Goal: Find contact information: Find contact information

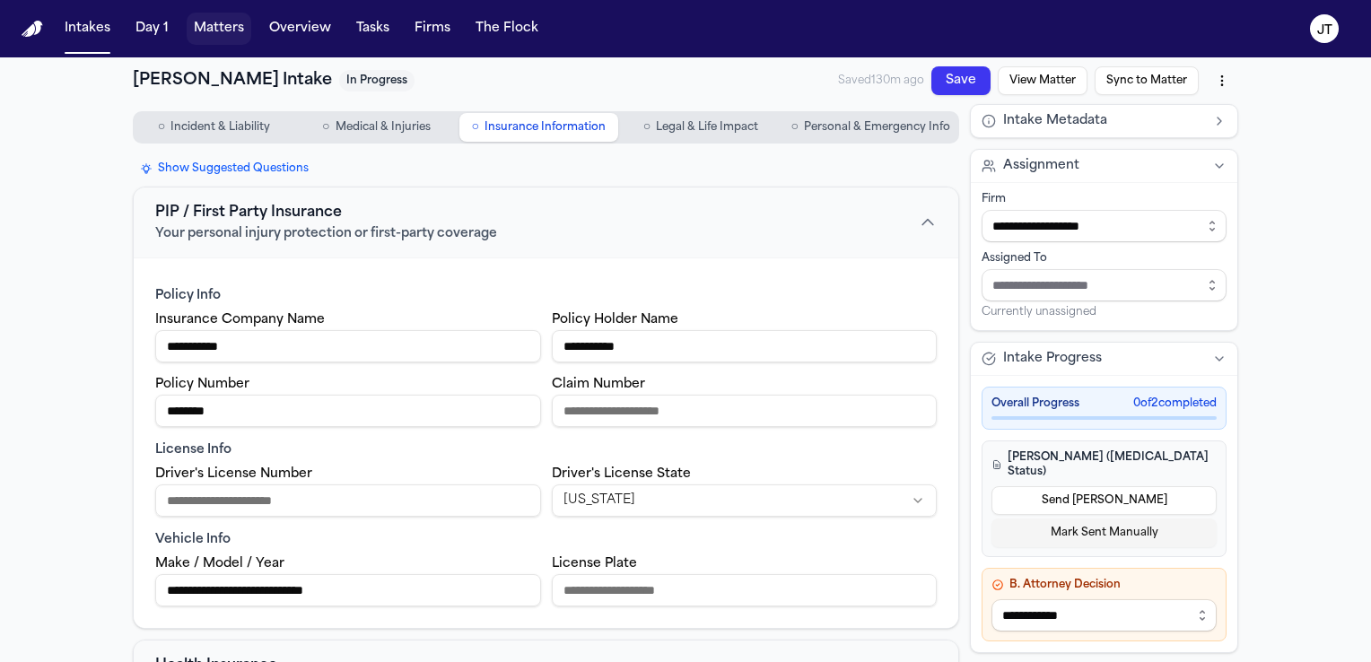
click at [231, 27] on button "Matters" at bounding box center [219, 29] width 65 height 32
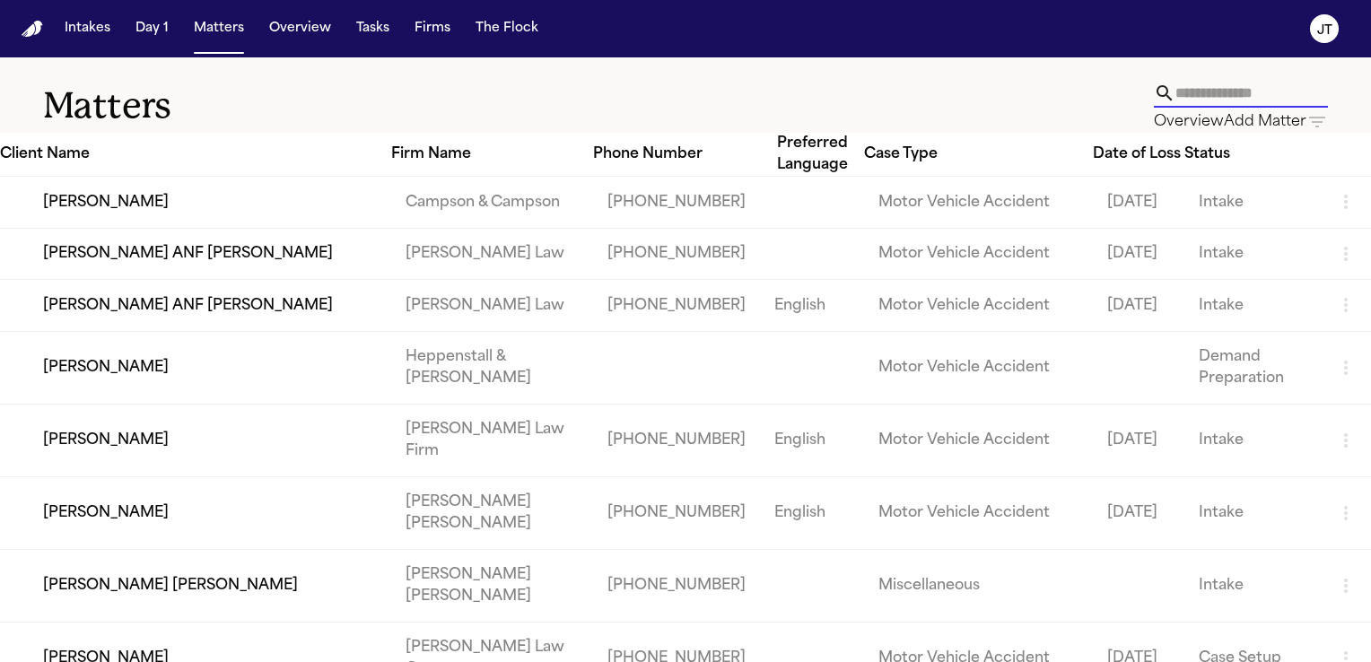
click at [1175, 100] on input "text" at bounding box center [1251, 93] width 153 height 29
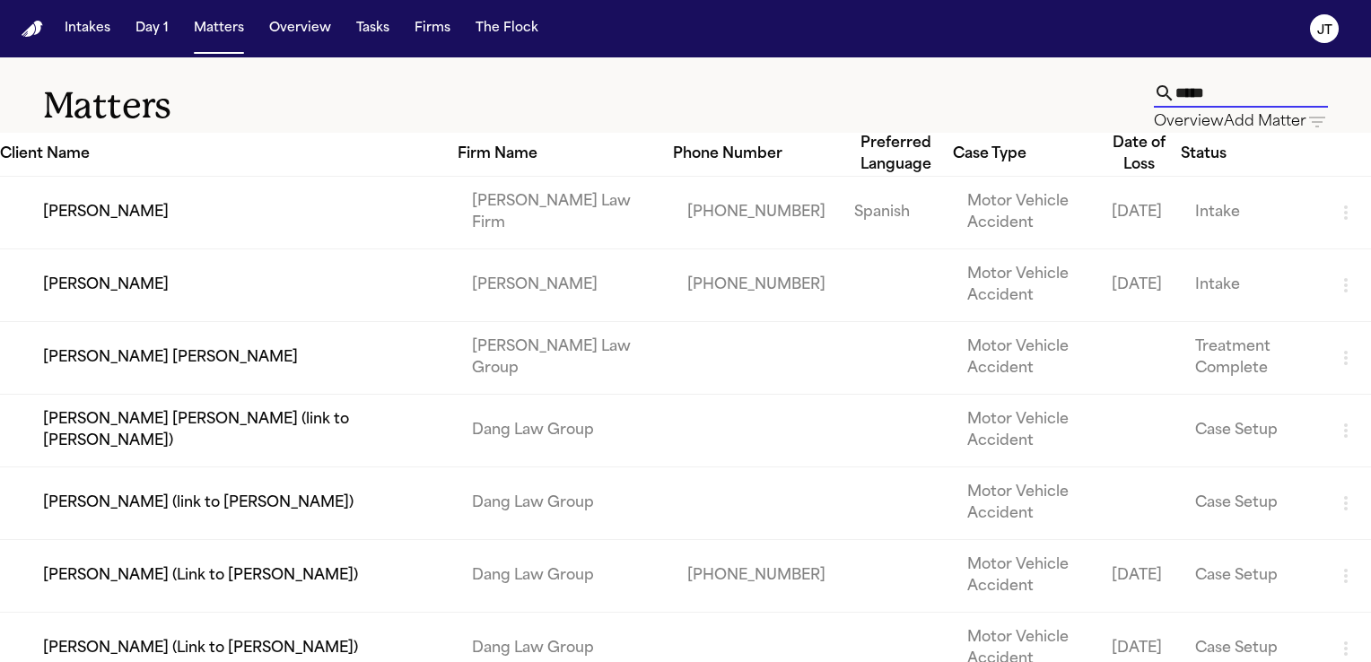
type input "*****"
click at [214, 322] on td "[PERSON_NAME]" at bounding box center [229, 285] width 458 height 73
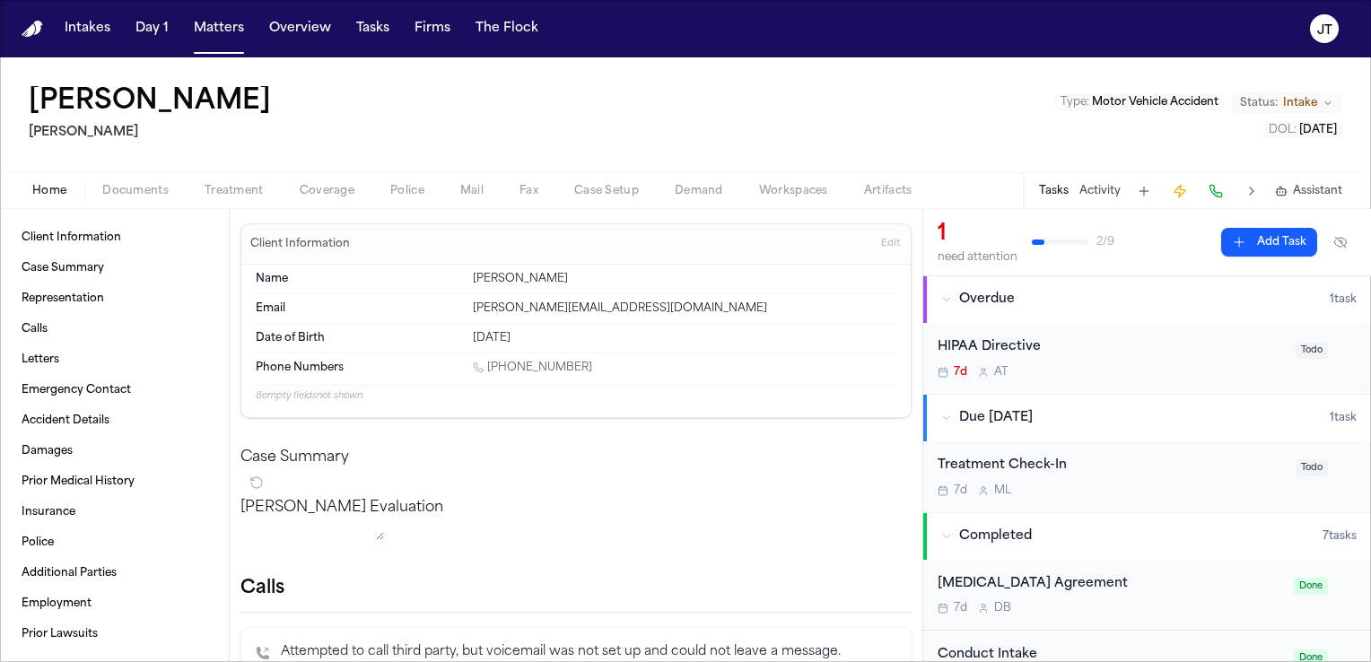
drag, startPoint x: 608, startPoint y: 372, endPoint x: 506, endPoint y: 371, distance: 102.3
click at [506, 371] on div "[PHONE_NUMBER]" at bounding box center [684, 369] width 423 height 17
drag, startPoint x: 506, startPoint y: 371, endPoint x: 610, endPoint y: 357, distance: 105.1
click at [610, 357] on div "Phone Numbers [PHONE_NUMBER]" at bounding box center [576, 368] width 641 height 31
drag, startPoint x: 581, startPoint y: 367, endPoint x: 488, endPoint y: 366, distance: 93.3
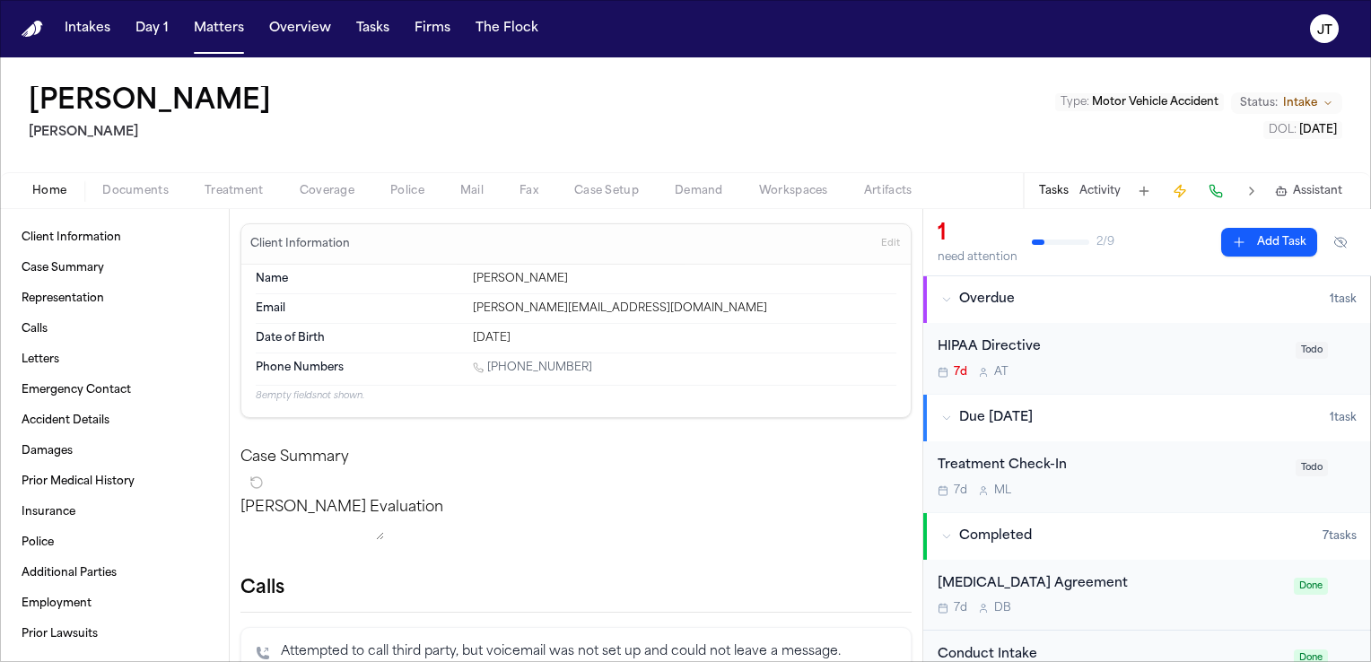
click at [488, 366] on div "[PHONE_NUMBER]" at bounding box center [684, 369] width 423 height 17
copy link "[PHONE_NUMBER]"
